Goal: Task Accomplishment & Management: Manage account settings

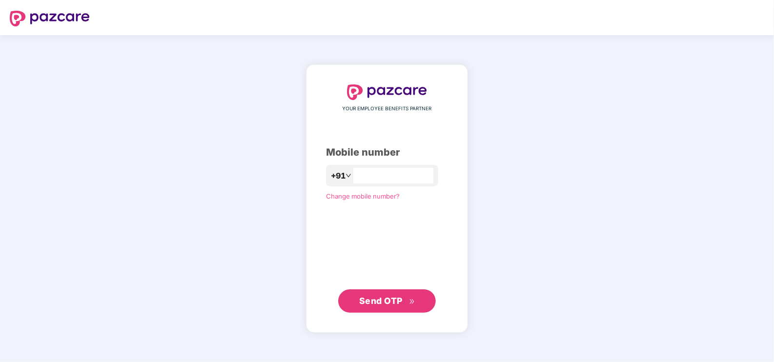
click at [380, 167] on div "+91" at bounding box center [382, 175] width 112 height 21
click at [375, 175] on input "number" at bounding box center [394, 176] width 80 height 16
type input "**********"
click at [408, 300] on span "Send OTP" at bounding box center [387, 301] width 56 height 14
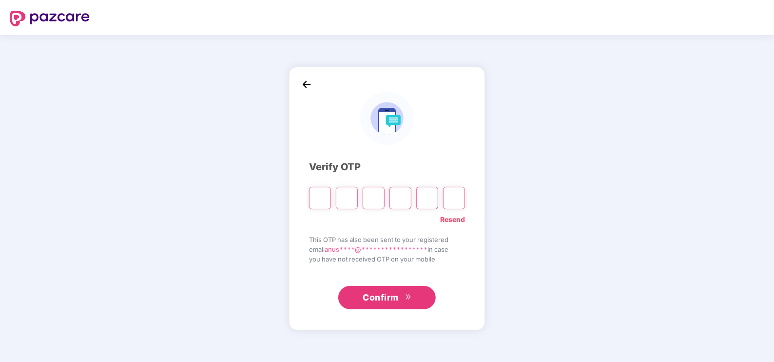
type input "*"
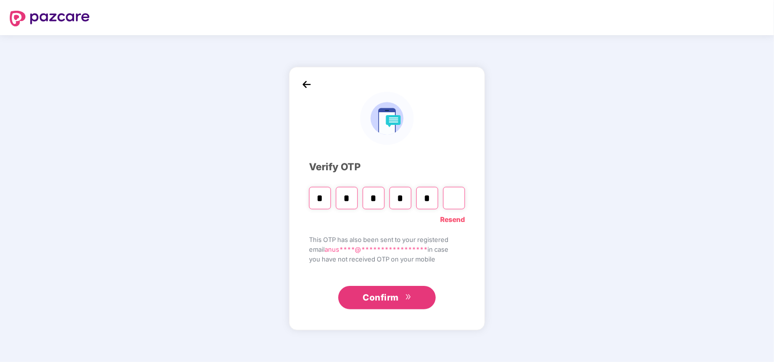
type input "*"
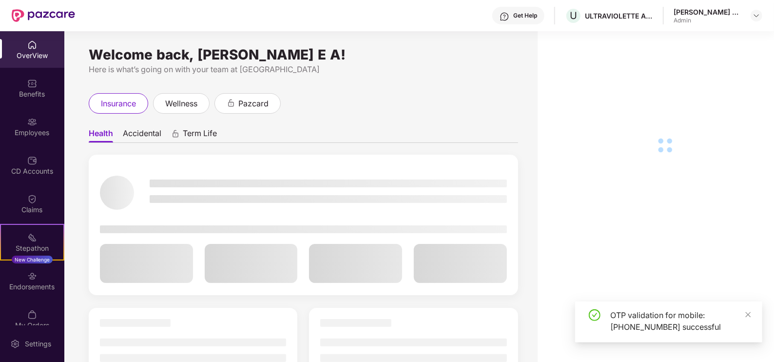
click at [29, 129] on div "Employees" at bounding box center [32, 133] width 64 height 10
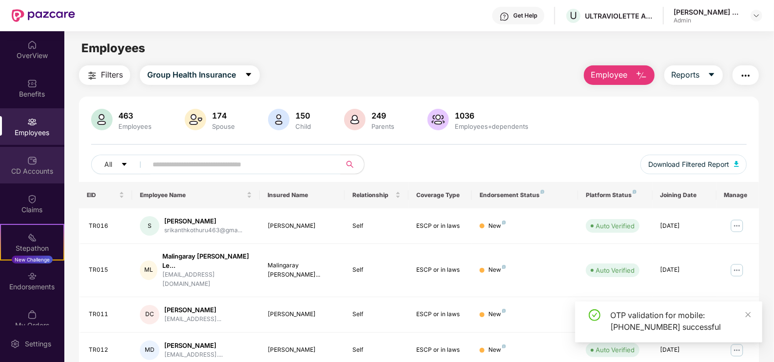
click at [34, 173] on div "CD Accounts" at bounding box center [32, 171] width 64 height 10
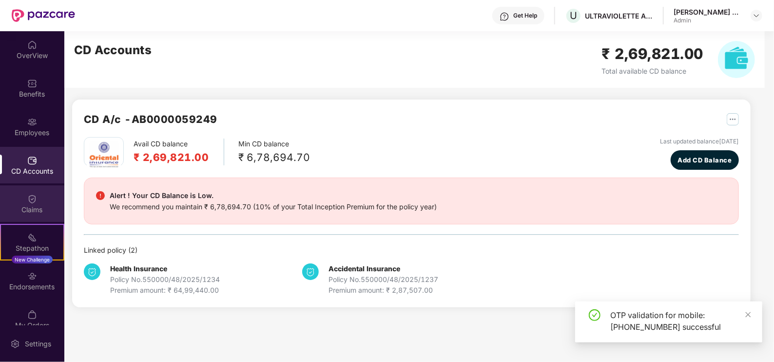
click at [38, 212] on div "Claims" at bounding box center [32, 210] width 64 height 10
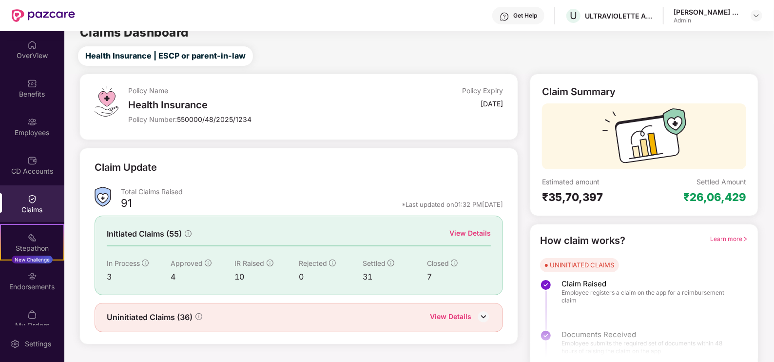
scroll to position [20, 0]
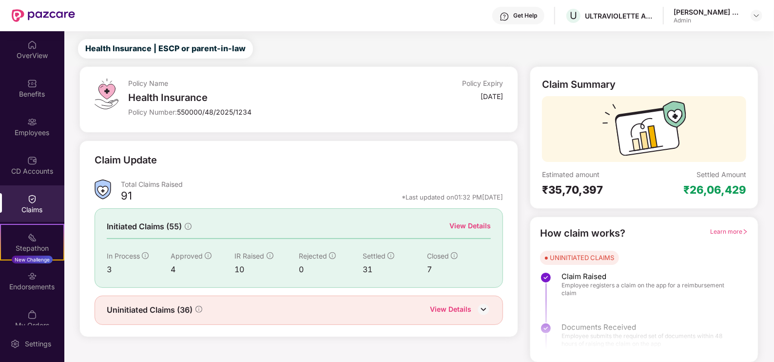
click at [485, 221] on div "View Details" at bounding box center [470, 225] width 41 height 11
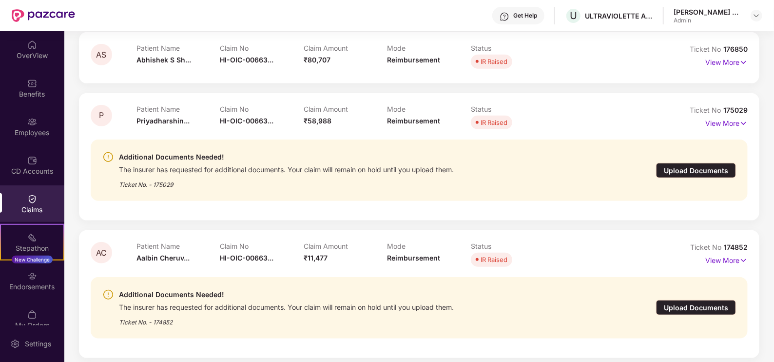
scroll to position [487, 0]
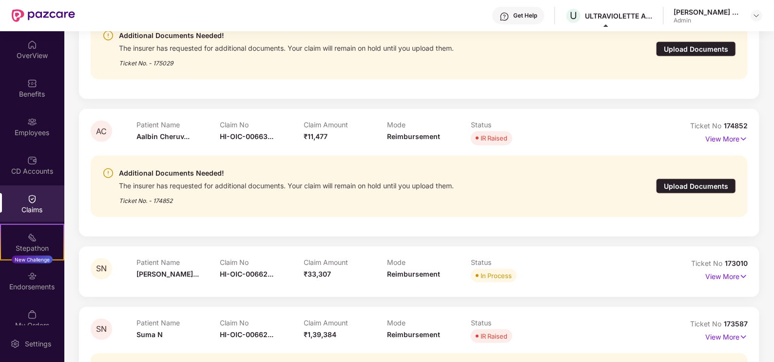
click at [734, 186] on div "Upload Documents" at bounding box center [696, 185] width 80 height 15
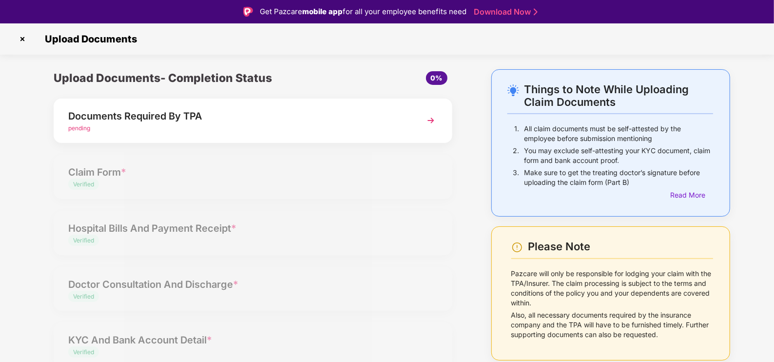
click at [430, 117] on img at bounding box center [431, 121] width 18 height 18
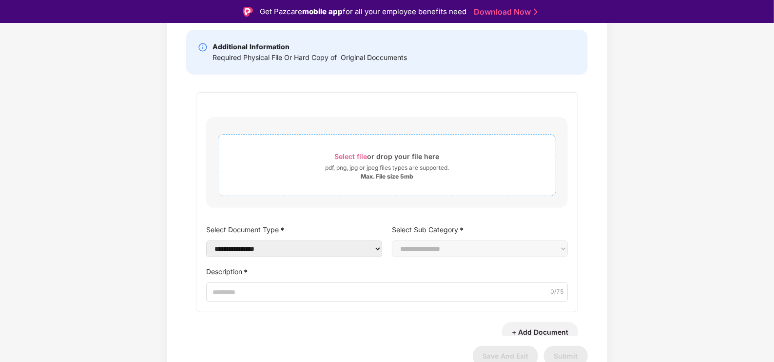
scroll to position [17, 0]
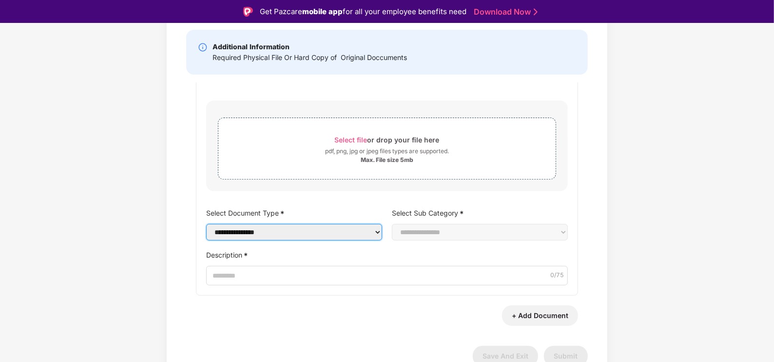
click at [283, 232] on select "**********" at bounding box center [294, 232] width 176 height 17
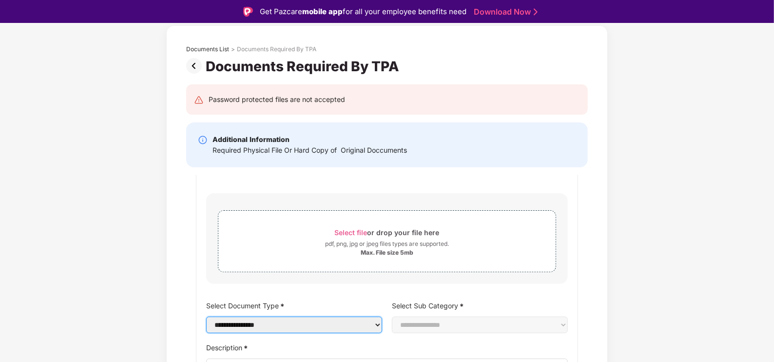
scroll to position [0, 0]
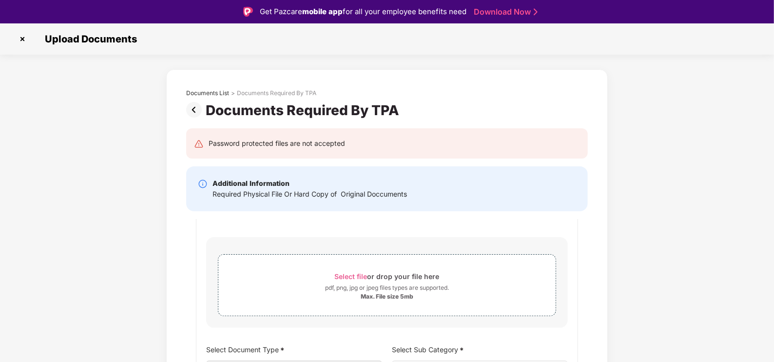
click at [22, 36] on img at bounding box center [23, 39] width 16 height 16
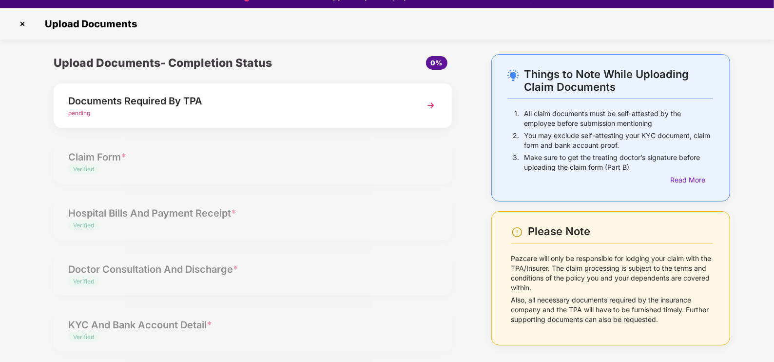
scroll to position [23, 0]
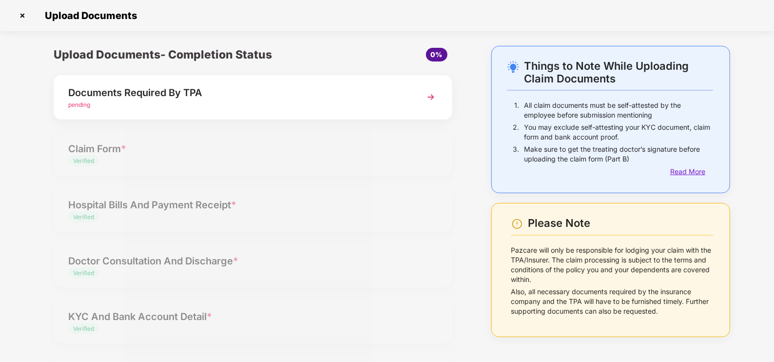
click at [690, 168] on div "Read More" at bounding box center [692, 171] width 43 height 11
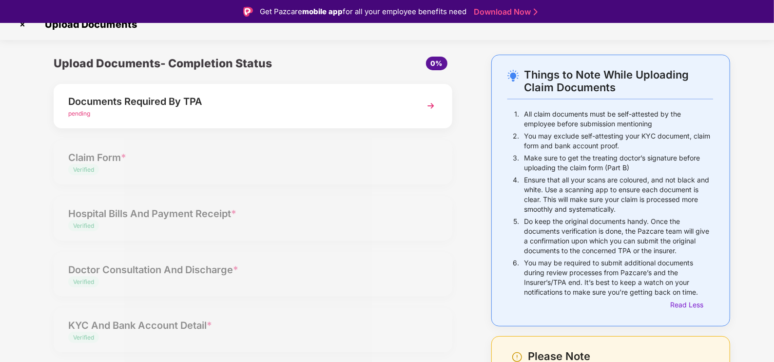
scroll to position [0, 0]
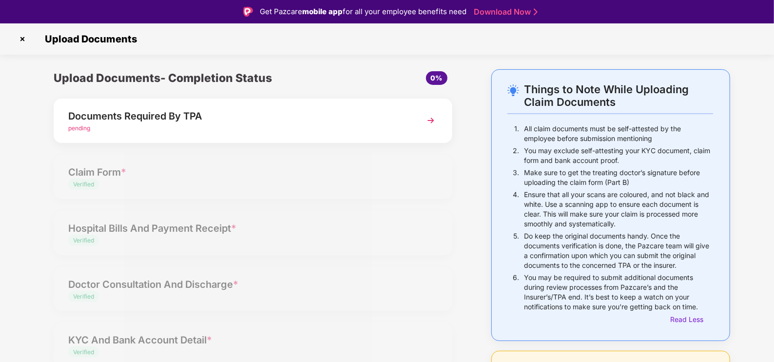
click at [434, 123] on img at bounding box center [431, 121] width 18 height 18
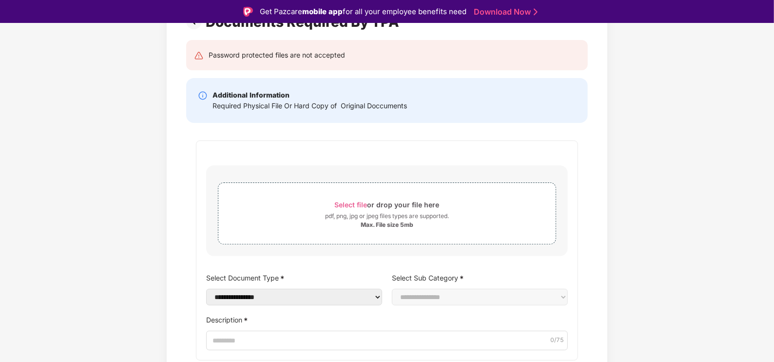
scroll to position [137, 0]
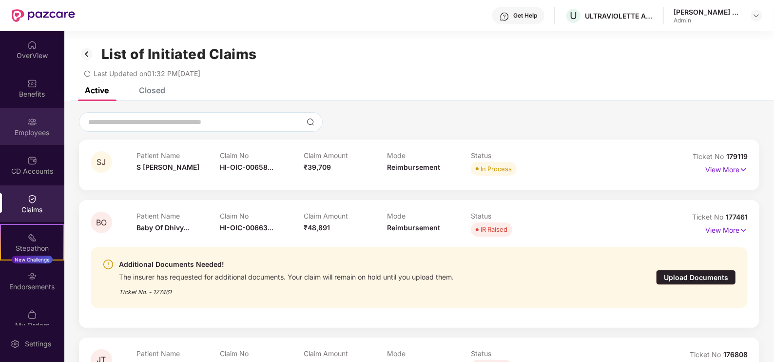
click at [39, 130] on div "Employees" at bounding box center [32, 133] width 64 height 10
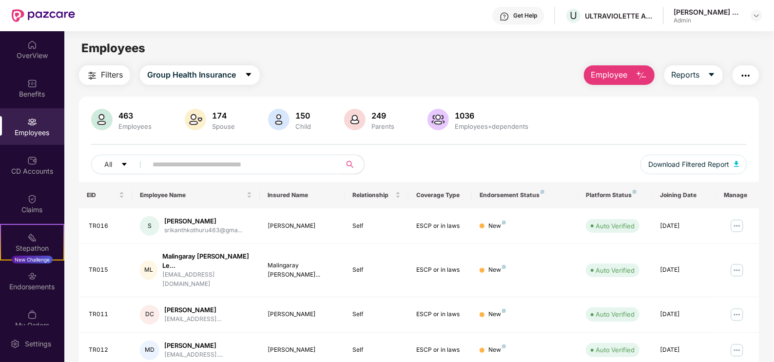
click at [32, 123] on img at bounding box center [32, 122] width 10 height 10
click at [30, 132] on div "Employees" at bounding box center [32, 133] width 64 height 10
click at [29, 121] on img at bounding box center [32, 122] width 10 height 10
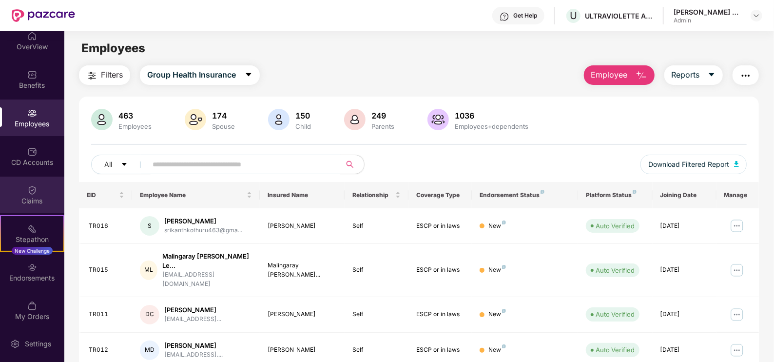
scroll to position [14, 0]
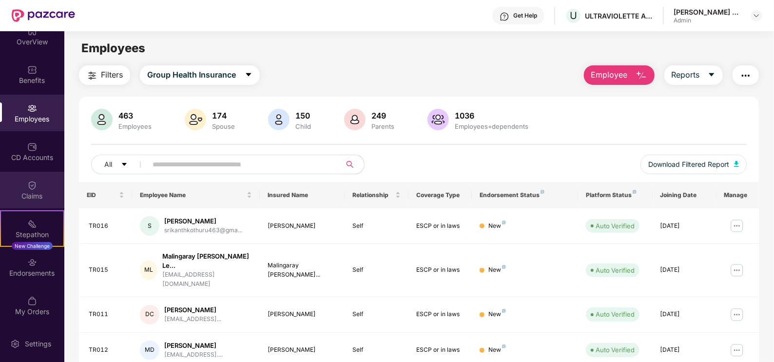
click at [36, 181] on div "Claims" at bounding box center [32, 190] width 64 height 37
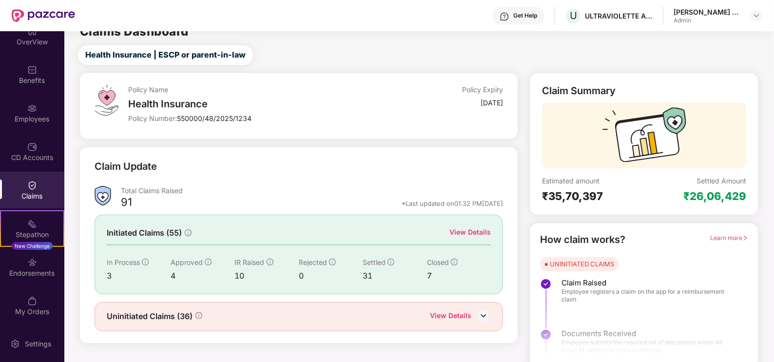
scroll to position [20, 0]
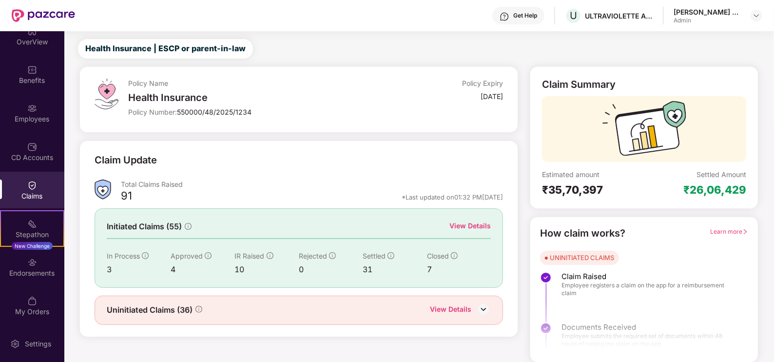
click at [475, 225] on div "View Details" at bounding box center [470, 225] width 41 height 11
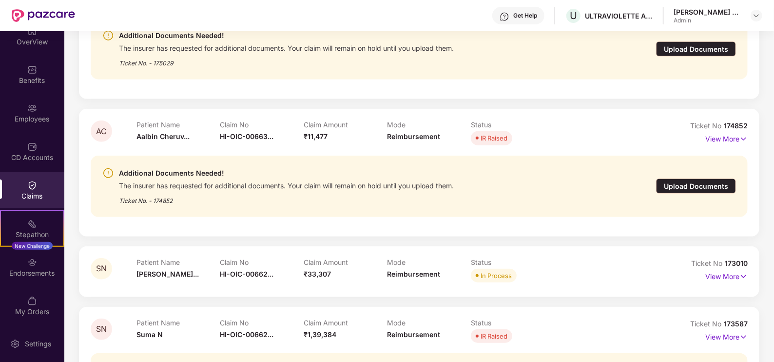
scroll to position [446, 0]
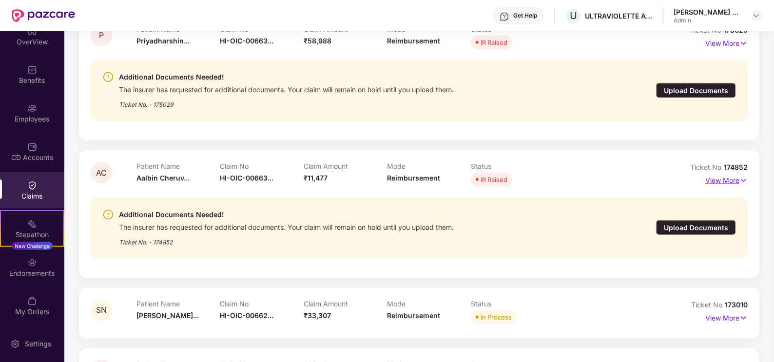
click at [724, 181] on p "View More" at bounding box center [727, 179] width 42 height 13
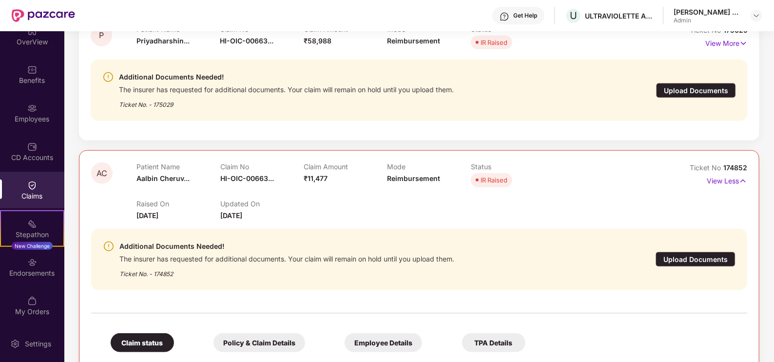
scroll to position [507, 0]
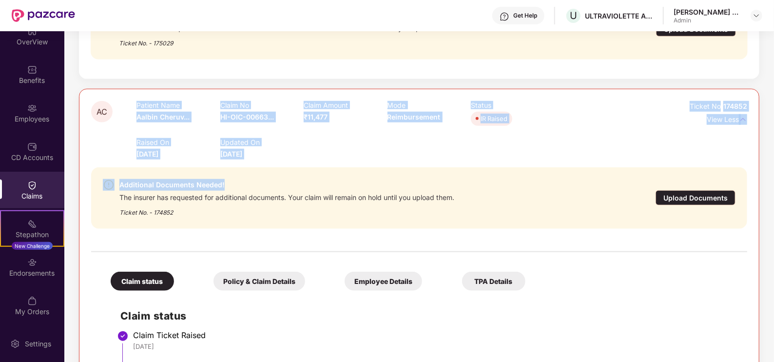
drag, startPoint x: 279, startPoint y: 166, endPoint x: 115, endPoint y: 119, distance: 171.2
click at [115, 119] on div "AC Patient Name [PERSON_NAME]... Claim No HI-OIC-00663... Claim Amount ₹11,477 …" at bounding box center [419, 318] width 656 height 435
click at [388, 163] on div "Additional Documents Needed! The insurer has requested for additional documents…" at bounding box center [419, 197] width 656 height 77
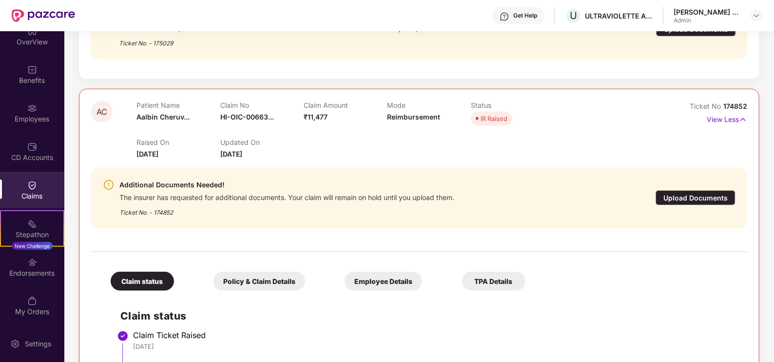
drag, startPoint x: 275, startPoint y: 149, endPoint x: 138, endPoint y: 105, distance: 144.3
click at [138, 105] on div "Patient Name [PERSON_NAME]... Claim No HI-OIC-00663... Claim Amount ₹11,477 Mod…" at bounding box center [387, 130] width 501 height 58
drag, startPoint x: 138, startPoint y: 105, endPoint x: 281, endPoint y: 131, distance: 145.7
click at [281, 131] on div "Raised On [DATE] Updated On [DATE]" at bounding box center [387, 143] width 501 height 31
click at [400, 146] on div "Raised On [DATE] Updated On [DATE]" at bounding box center [387, 143] width 501 height 31
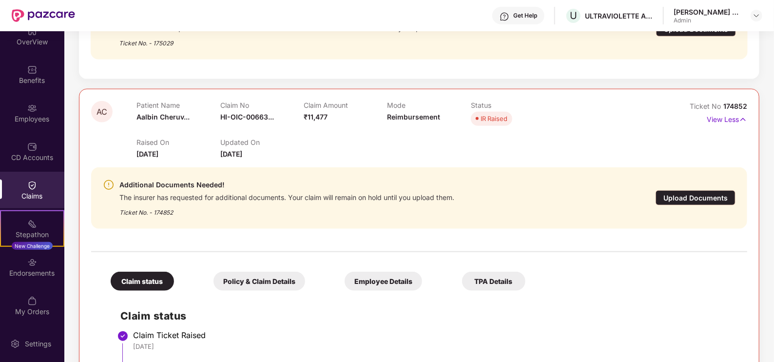
click at [484, 119] on div "IR Raised" at bounding box center [494, 119] width 27 height 10
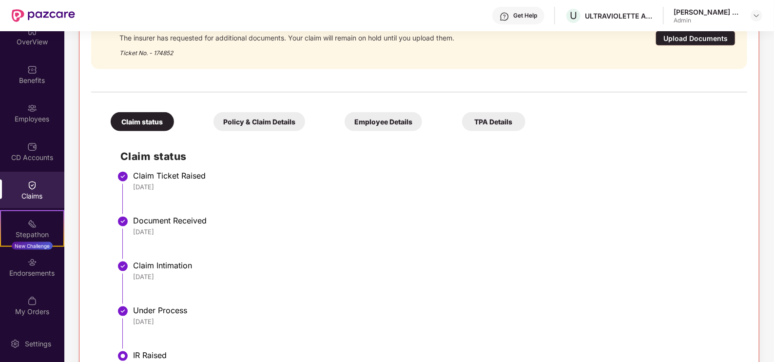
scroll to position [731, 0]
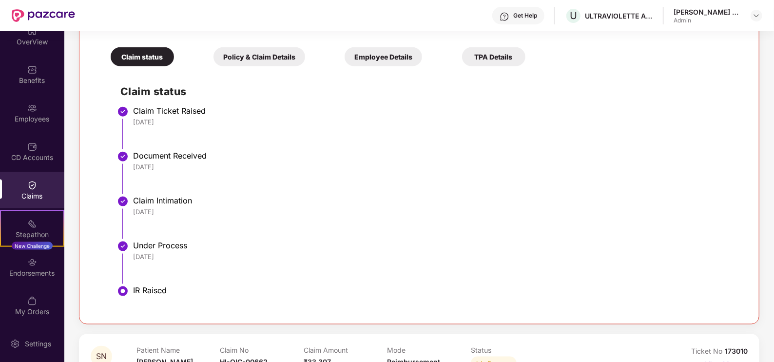
click at [271, 259] on div "[DATE]" at bounding box center [435, 256] width 605 height 9
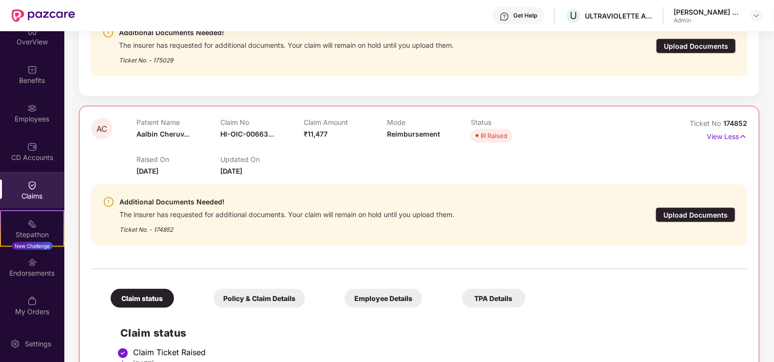
scroll to position [610, 0]
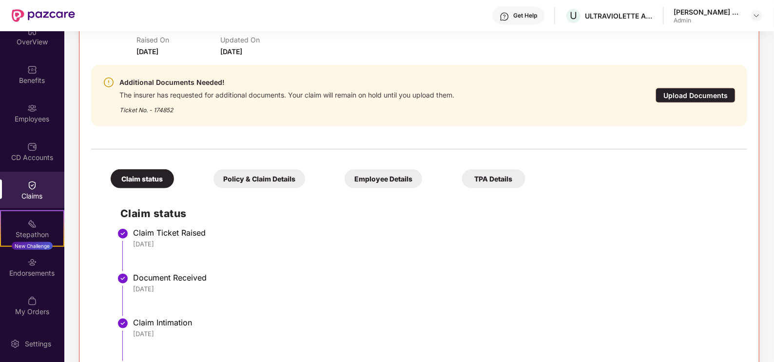
click at [718, 95] on div "Upload Documents" at bounding box center [696, 95] width 80 height 15
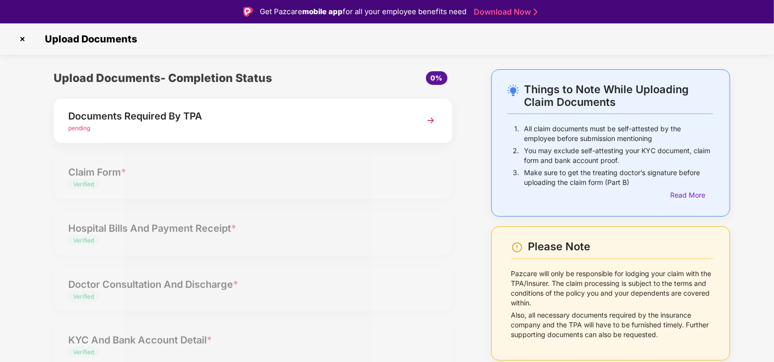
click at [431, 119] on img at bounding box center [431, 121] width 18 height 18
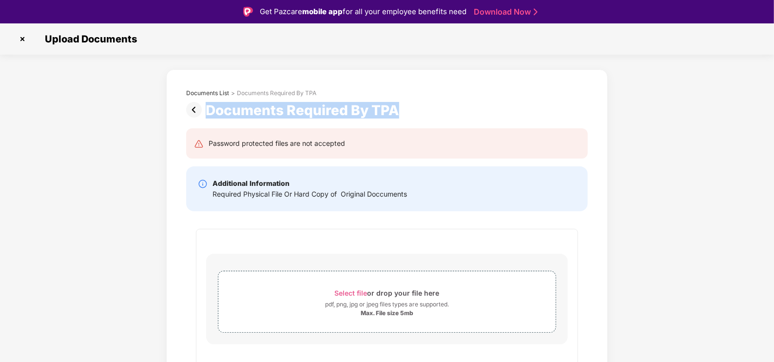
drag, startPoint x: 418, startPoint y: 110, endPoint x: 206, endPoint y: 110, distance: 211.6
click at [206, 110] on div "Documents Required By TPA" at bounding box center [387, 110] width 402 height 17
click at [410, 111] on div "Documents Required By TPA" at bounding box center [387, 110] width 402 height 17
click at [349, 111] on div "Documents Required By TPA" at bounding box center [304, 110] width 197 height 17
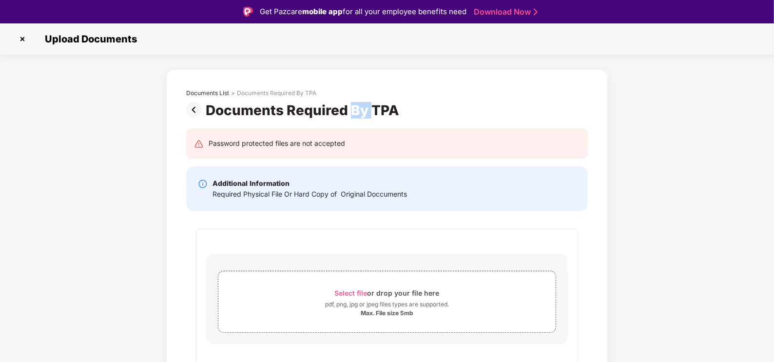
click at [349, 111] on div "Documents Required By TPA" at bounding box center [304, 110] width 197 height 17
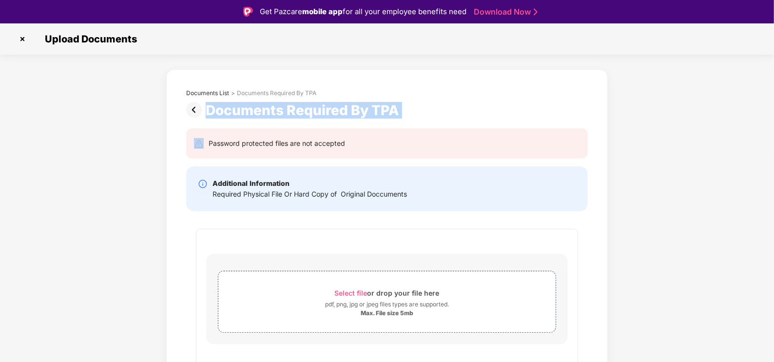
click at [349, 111] on div "Documents Required By TPA" at bounding box center [304, 110] width 197 height 17
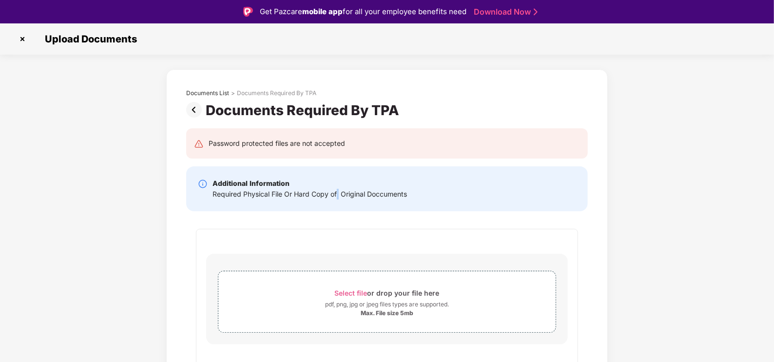
drag, startPoint x: 349, startPoint y: 111, endPoint x: 338, endPoint y: 193, distance: 83.1
click at [338, 193] on div "Required Physical File Or Hard Copy of Original Doccuments" at bounding box center [310, 194] width 195 height 11
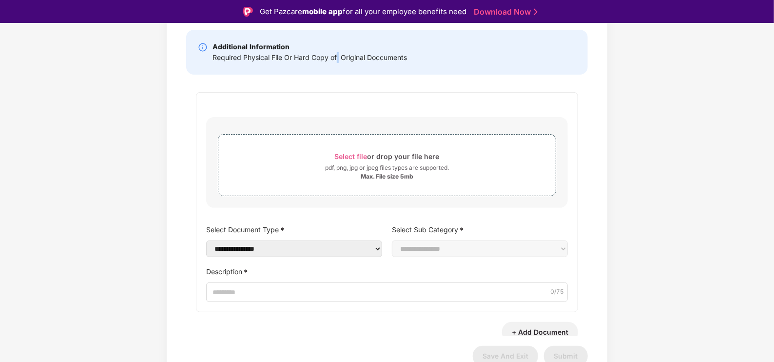
scroll to position [15, 0]
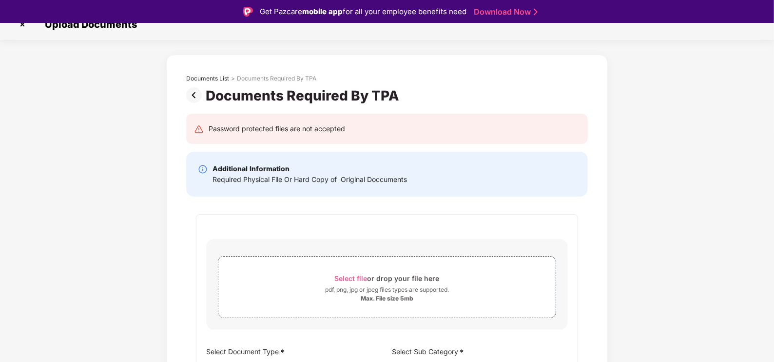
click at [275, 111] on div "**********" at bounding box center [387, 303] width 431 height 399
click at [360, 178] on div "Required Physical File Or Hard Copy of Original Doccuments" at bounding box center [310, 179] width 195 height 11
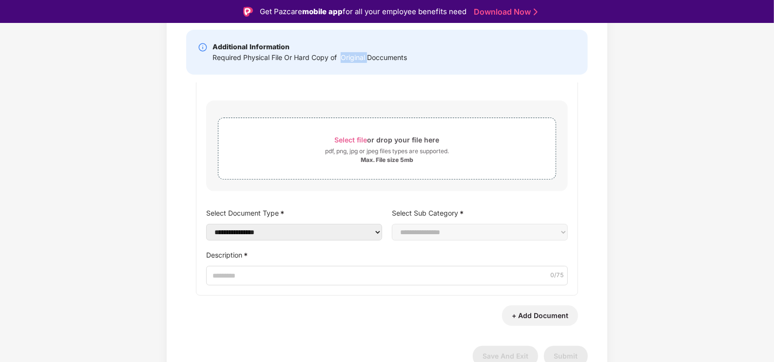
scroll to position [0, 0]
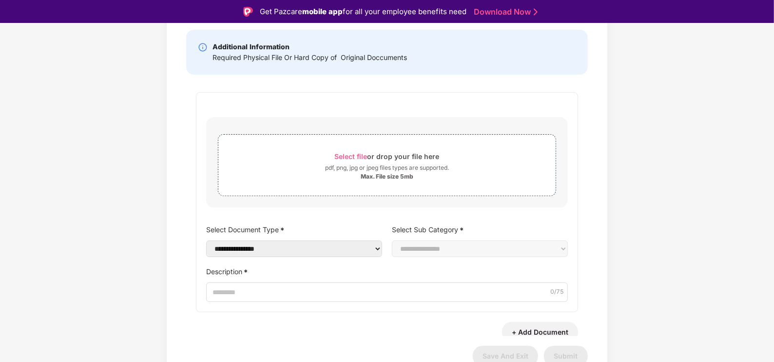
click at [463, 84] on div "**********" at bounding box center [387, 208] width 402 height 253
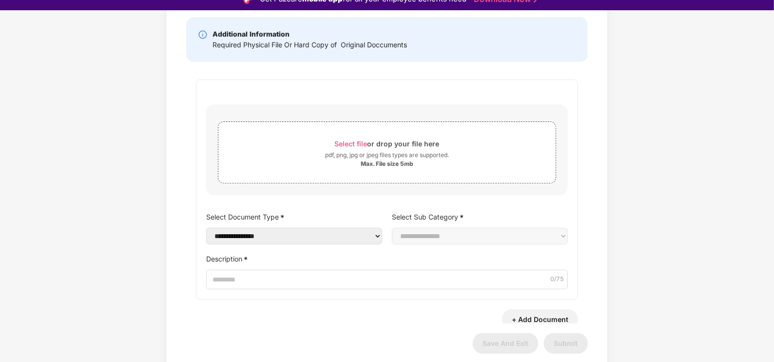
scroll to position [23, 0]
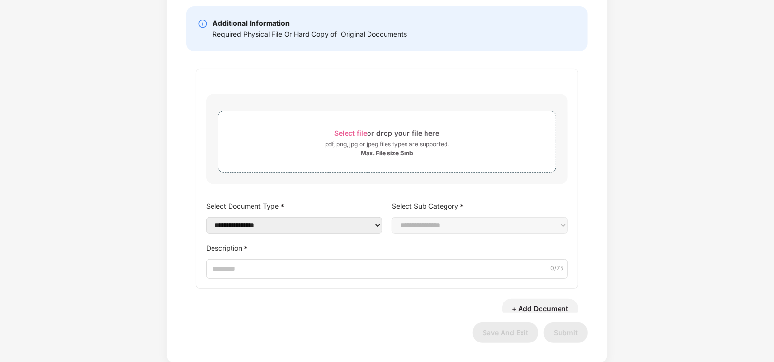
click at [291, 236] on div "**********" at bounding box center [387, 179] width 382 height 220
click at [293, 234] on div "**********" at bounding box center [387, 179] width 382 height 220
click at [295, 231] on select "**********" at bounding box center [294, 225] width 176 height 17
click at [594, 145] on div "**********" at bounding box center [387, 158] width 431 height 399
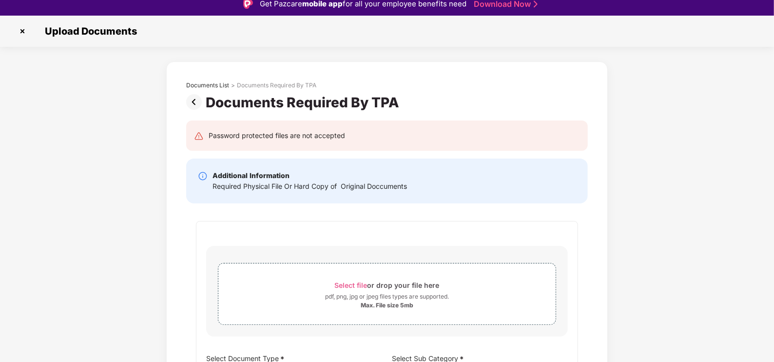
scroll to position [0, 0]
